Goal: Transaction & Acquisition: Download file/media

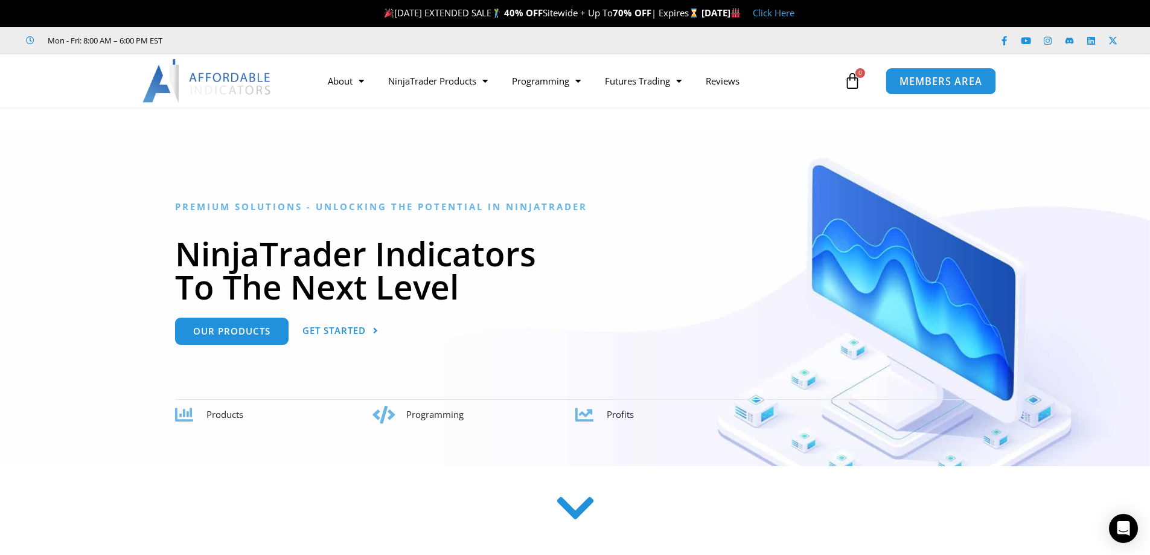
click at [923, 84] on span "MEMBERS AREA" at bounding box center [940, 81] width 83 height 10
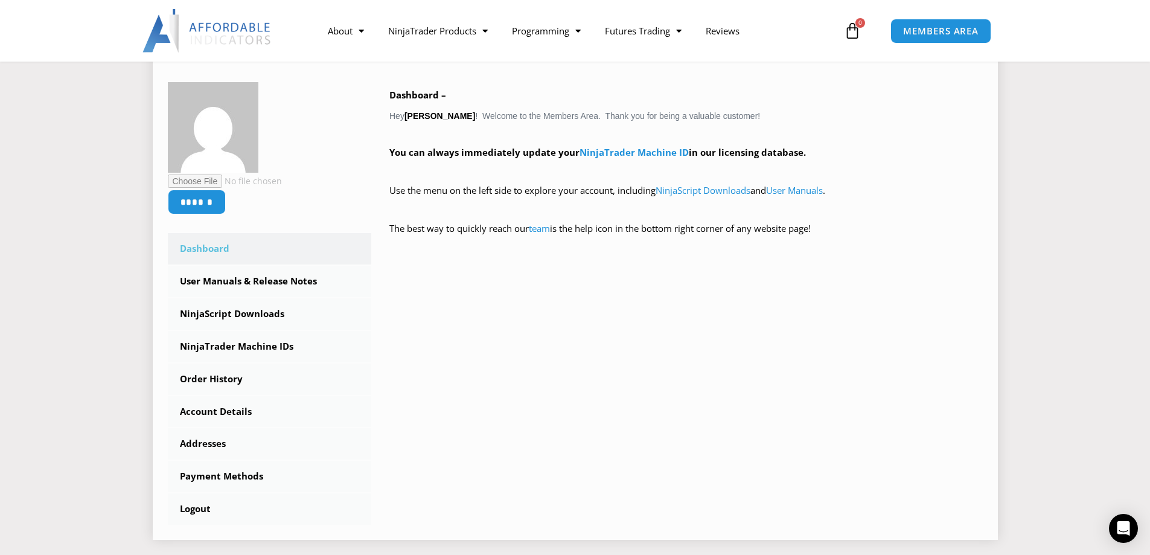
scroll to position [241, 0]
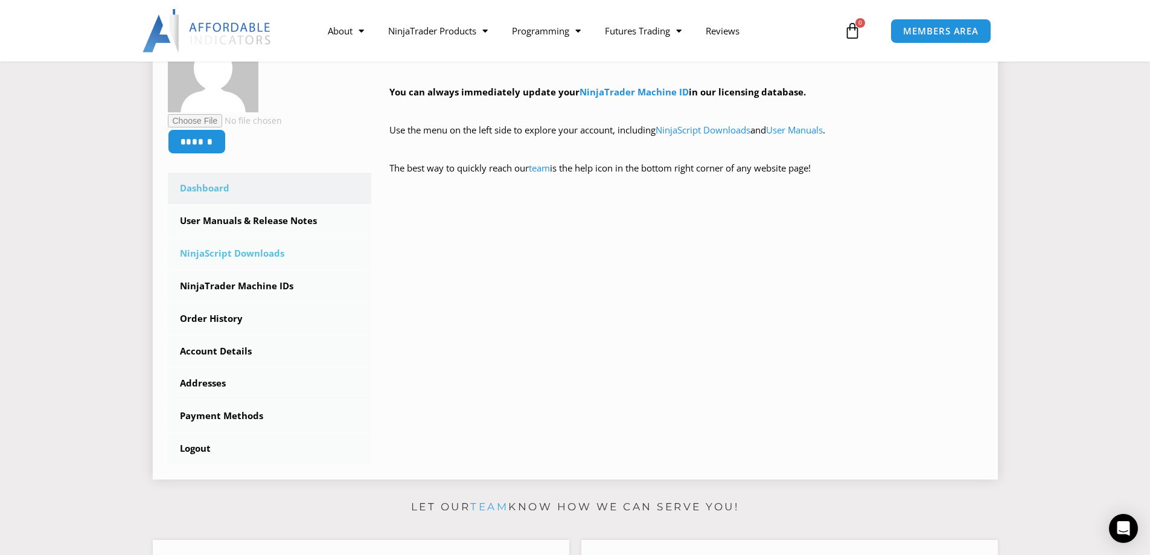
click at [261, 253] on link "NinjaScript Downloads" at bounding box center [270, 253] width 204 height 31
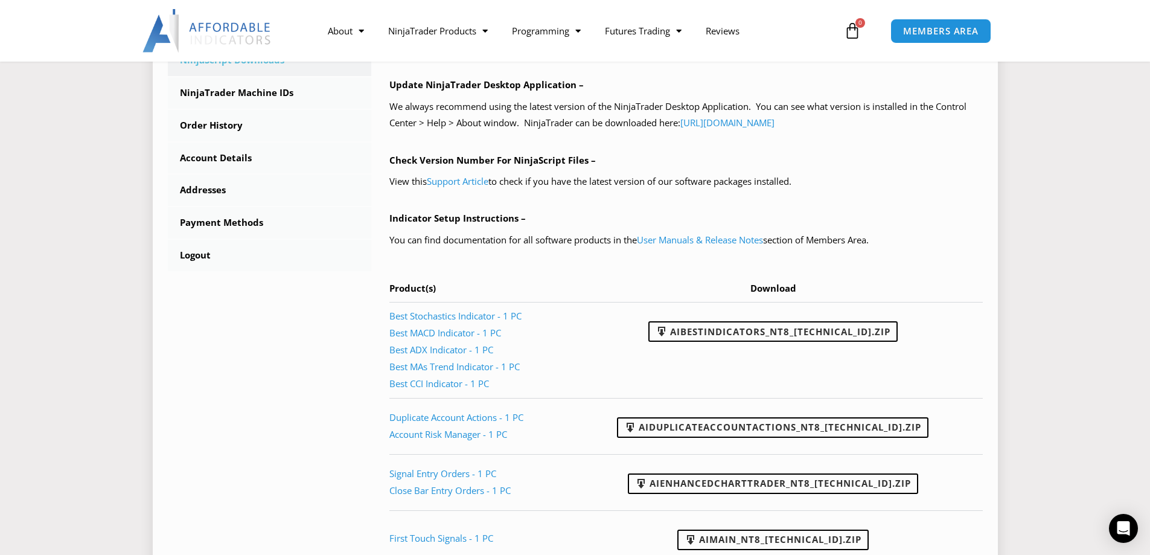
scroll to position [604, 0]
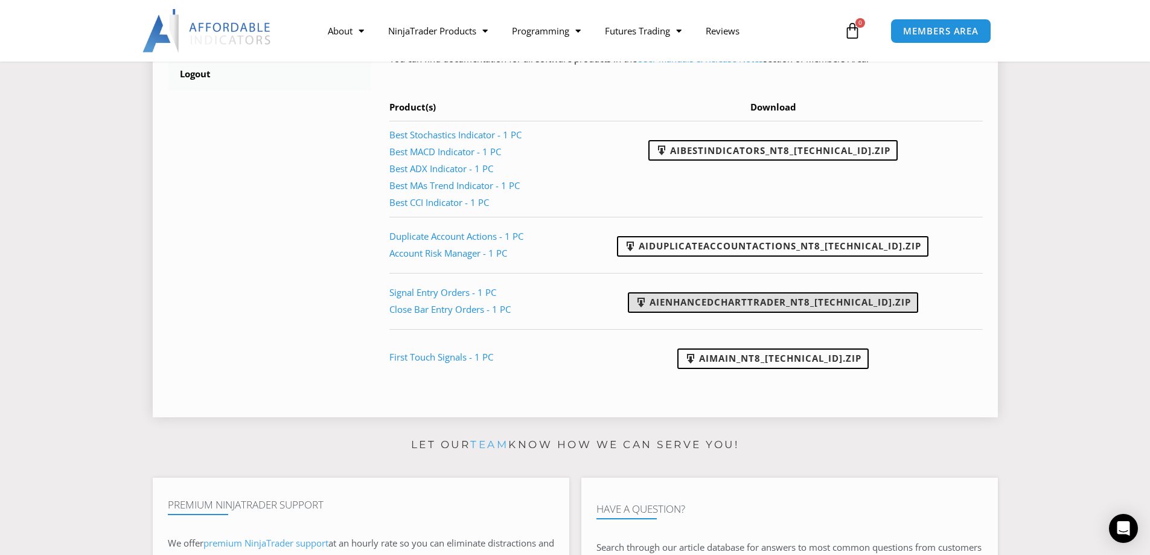
click at [721, 299] on link "AIEnhancedChartTrader_NT8_[TECHNICAL_ID].zip" at bounding box center [773, 302] width 290 height 21
click at [692, 301] on link "AIEnhancedChartTrader_NT8_[TECHNICAL_ID].zip" at bounding box center [773, 302] width 290 height 21
